Goal: Task Accomplishment & Management: Complete application form

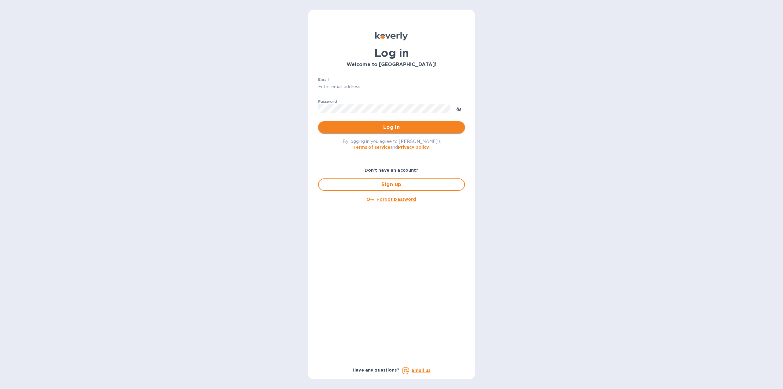
type input "markhogan@dryfarmwines.com"
click at [371, 128] on span "Log in" at bounding box center [391, 127] width 137 height 7
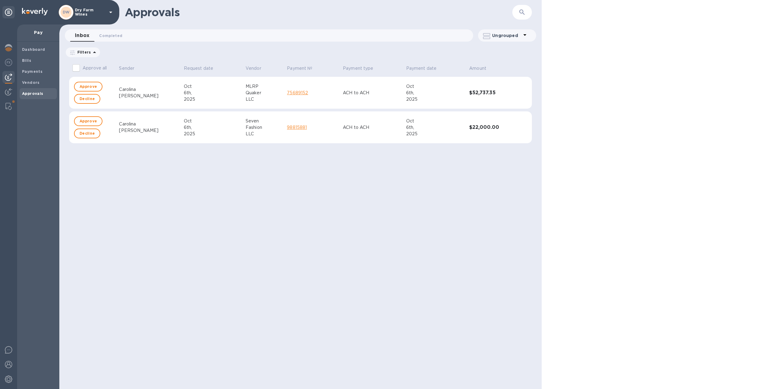
click at [75, 71] on input "Approve all" at bounding box center [76, 67] width 13 height 13
checkbox input "true"
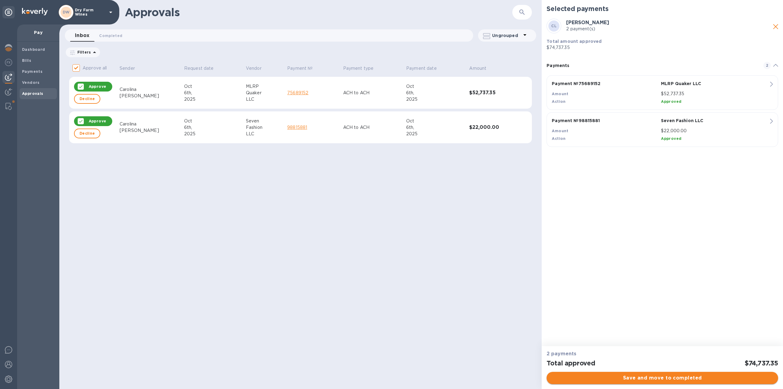
click at [621, 377] on span "Save and move to completed" at bounding box center [662, 377] width 222 height 7
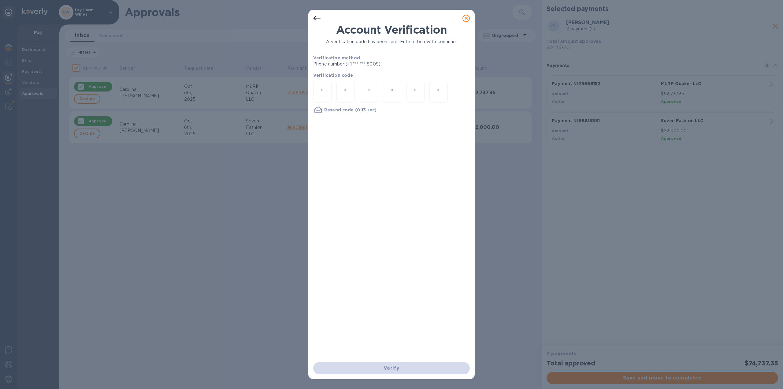
click at [323, 87] on input "number" at bounding box center [322, 91] width 8 height 11
type input "9"
type input "2"
type input "9"
type input "4"
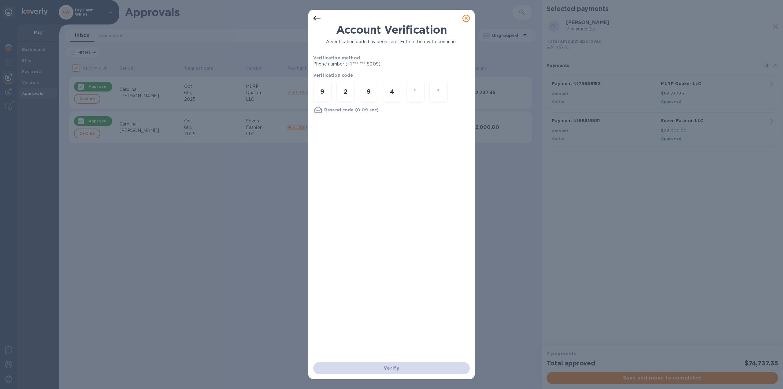
type input "4"
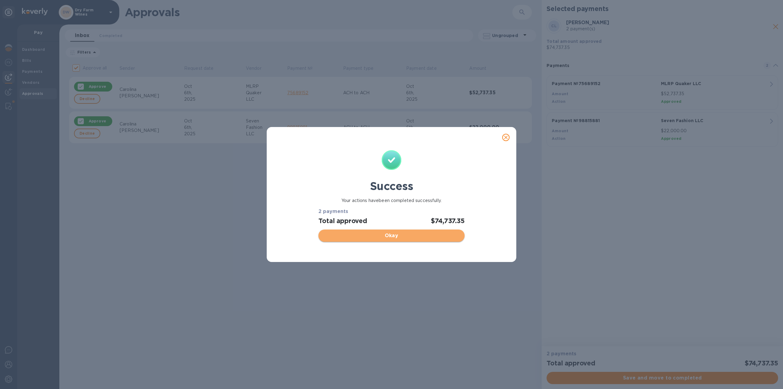
click at [412, 241] on button "Okay" at bounding box center [391, 235] width 146 height 12
checkbox input "false"
